Goal: Task Accomplishment & Management: Manage account settings

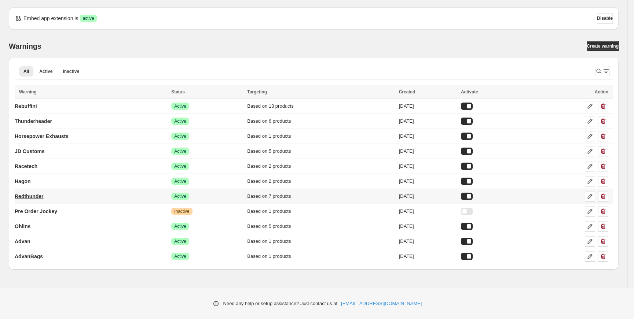
click at [41, 197] on p "Redthunder" at bounding box center [29, 196] width 29 height 7
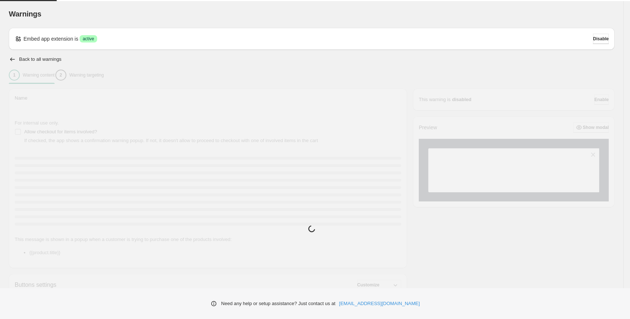
type input "**********"
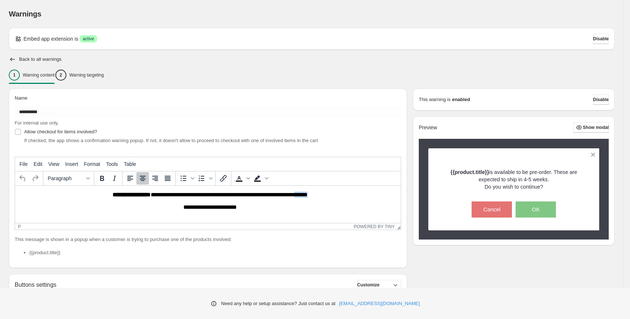
drag, startPoint x: 310, startPoint y: 196, endPoint x: 295, endPoint y: 195, distance: 14.7
click at [295, 195] on p "**********" at bounding box center [210, 195] width 384 height 7
click at [323, 256] on li "{{product.title}}" at bounding box center [215, 252] width 372 height 7
click at [311, 58] on div "Back to all warnings" at bounding box center [312, 59] width 606 height 7
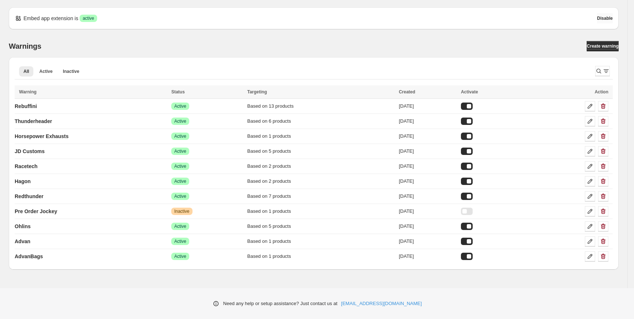
click at [602, 17] on span "Disable" at bounding box center [605, 18] width 16 height 6
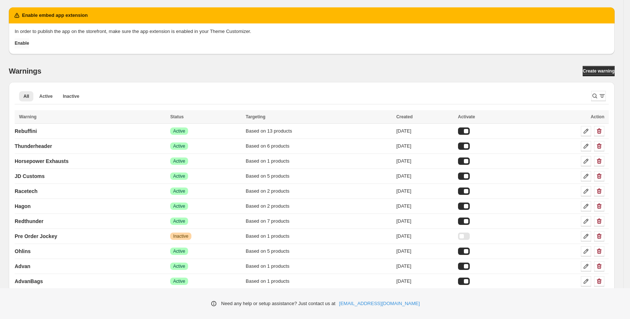
click at [28, 46] on button "Enable" at bounding box center [22, 43] width 14 height 10
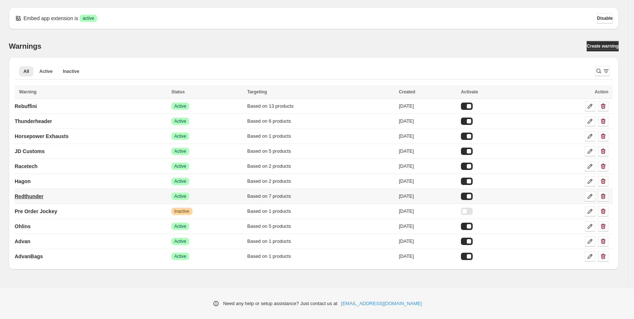
click at [44, 199] on link "Redthunder" at bounding box center [29, 197] width 29 height 12
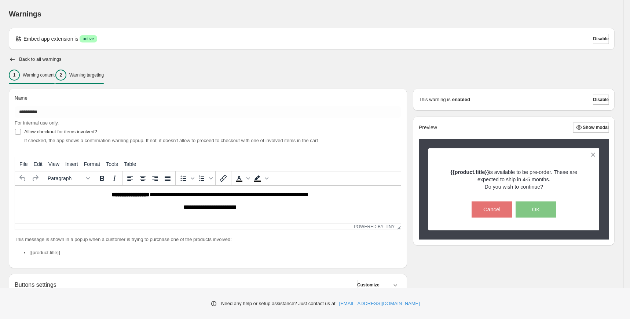
click at [92, 75] on p "Warning targeting" at bounding box center [86, 75] width 34 height 6
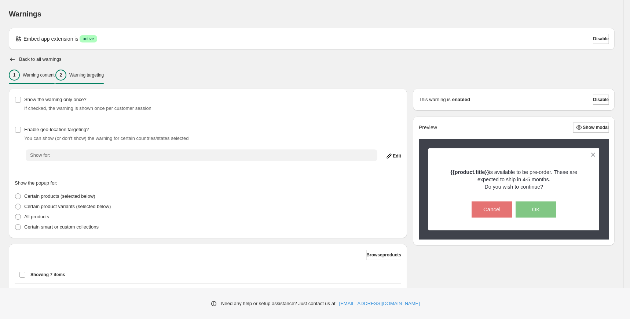
click at [54, 74] on p "Warning content" at bounding box center [39, 75] width 32 height 6
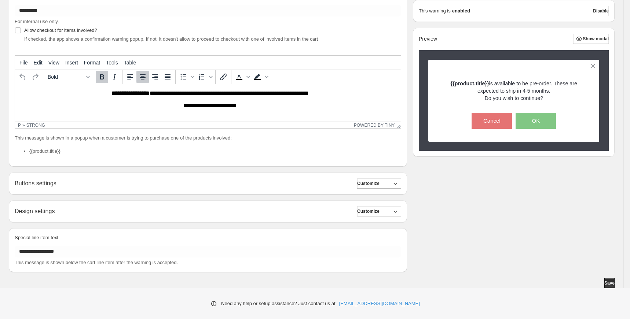
scroll to position [27, 0]
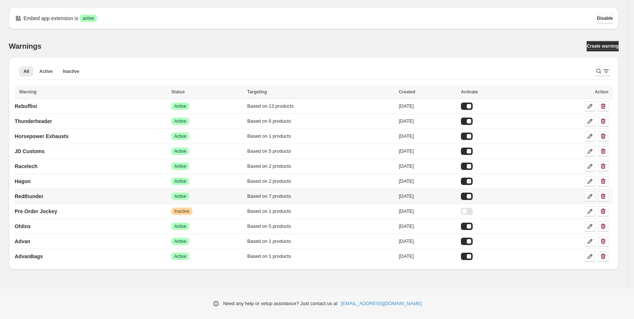
click at [257, 197] on div "Based on 7 products" at bounding box center [320, 196] width 147 height 7
click at [44, 198] on p "Redthunder" at bounding box center [29, 196] width 29 height 7
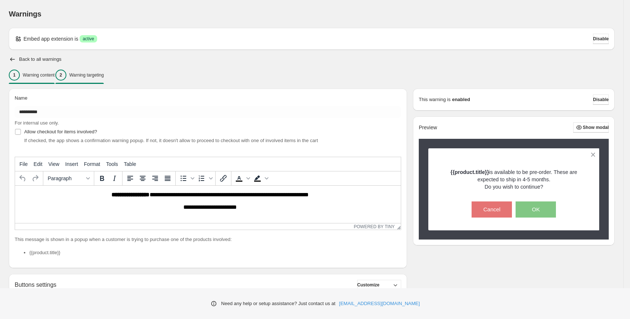
click at [104, 77] on p "Warning targeting" at bounding box center [86, 75] width 34 height 6
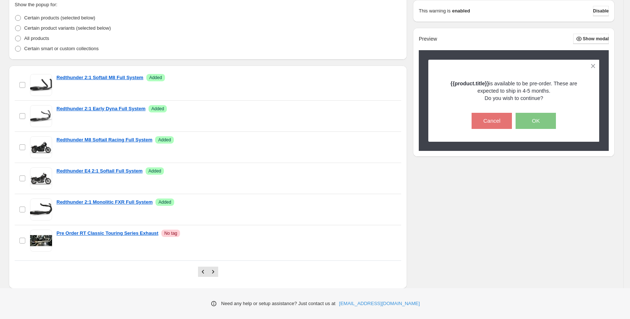
scroll to position [184, 0]
